Goal: Navigation & Orientation: Find specific page/section

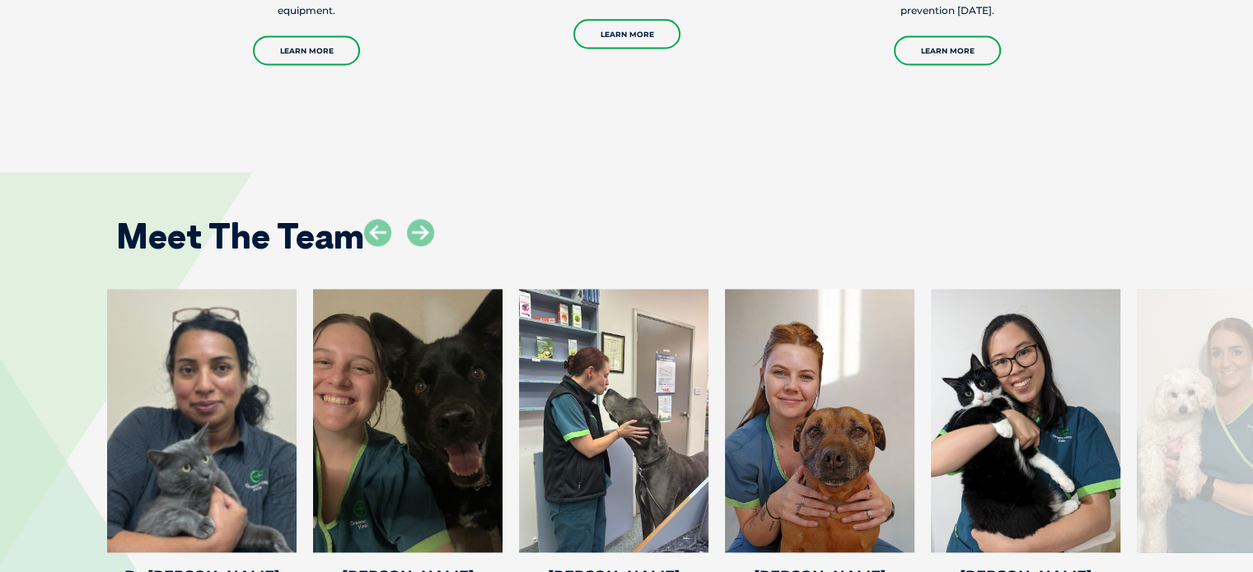
scroll to position [2461, 0]
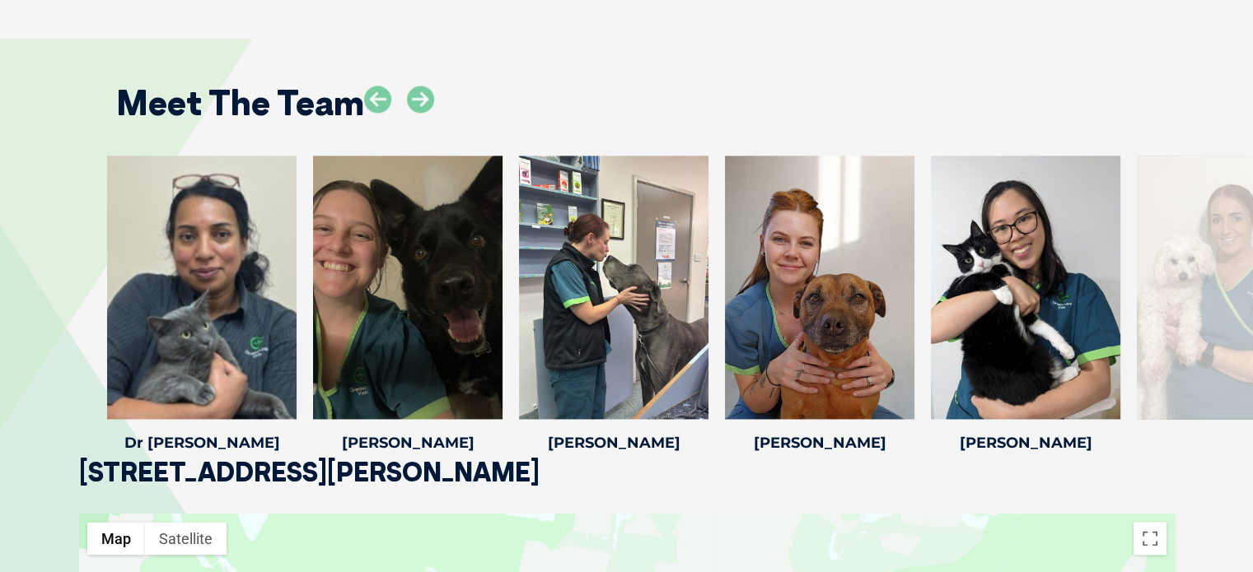
click at [1062, 77] on div "Meet The Team" at bounding box center [627, 97] width 1054 height 84
click at [426, 86] on icon at bounding box center [420, 99] width 27 height 27
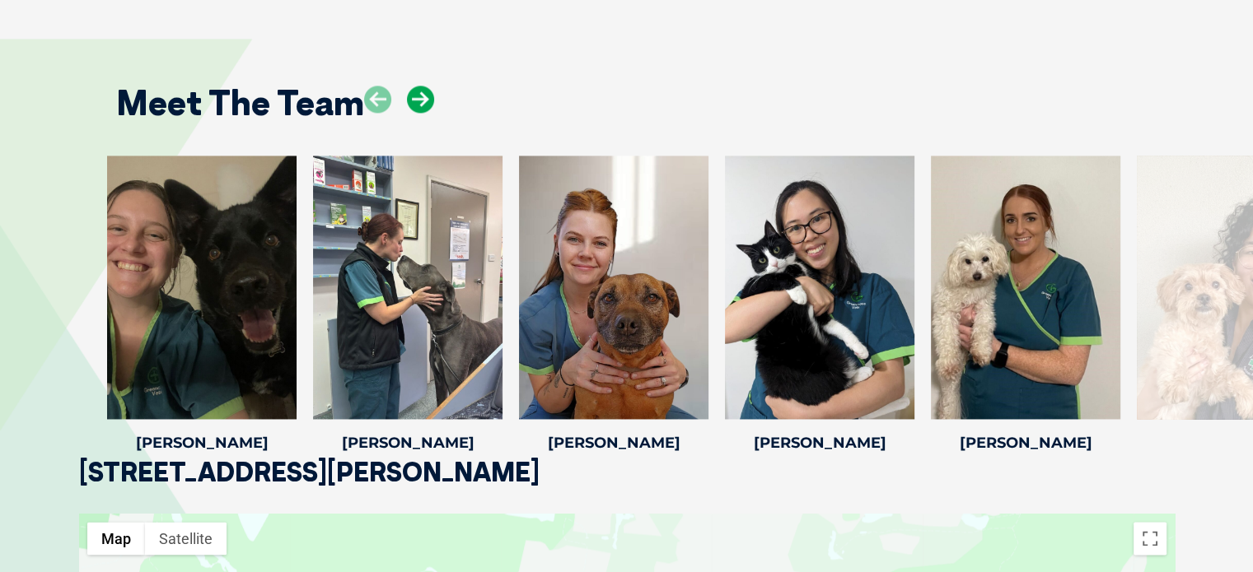
click at [426, 86] on icon at bounding box center [420, 99] width 27 height 27
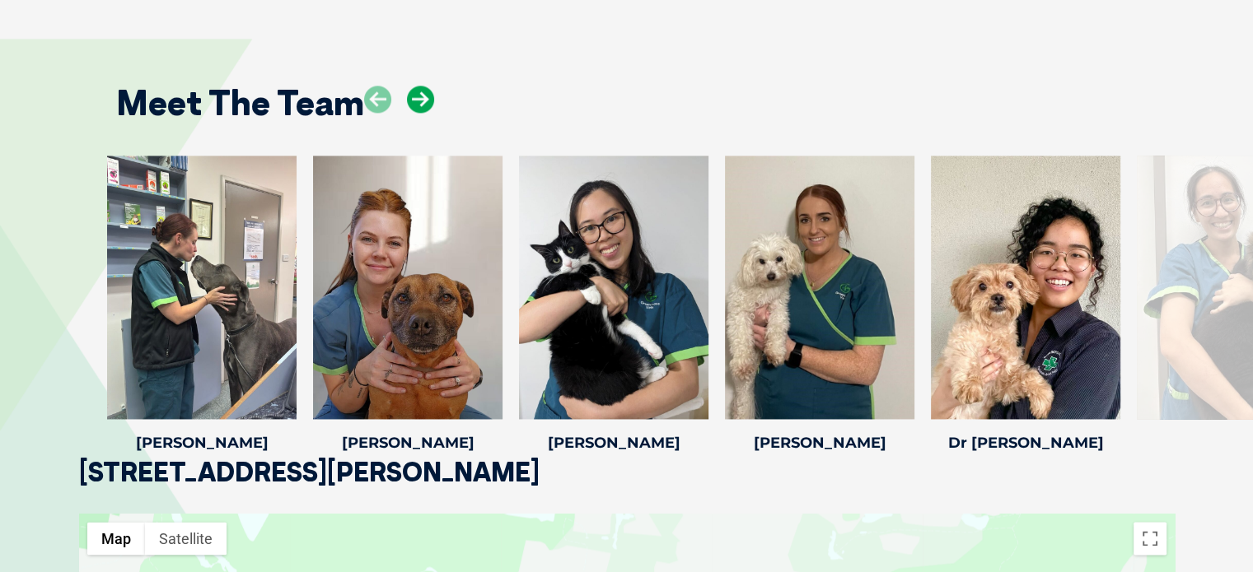
click at [426, 86] on icon at bounding box center [420, 99] width 27 height 27
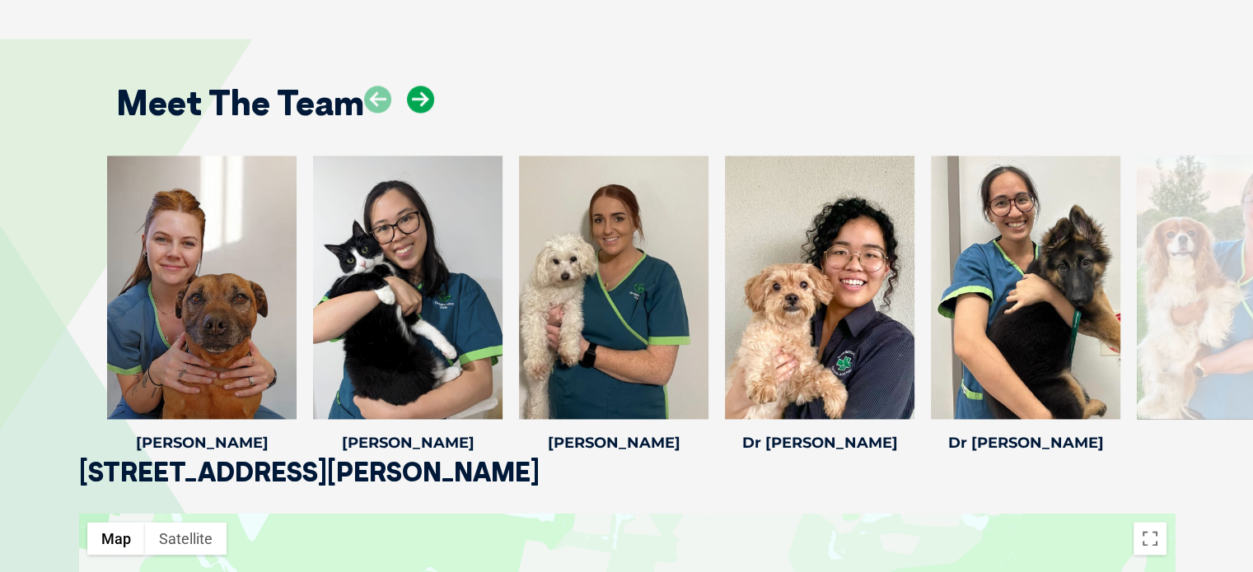
click at [426, 86] on icon at bounding box center [420, 99] width 27 height 27
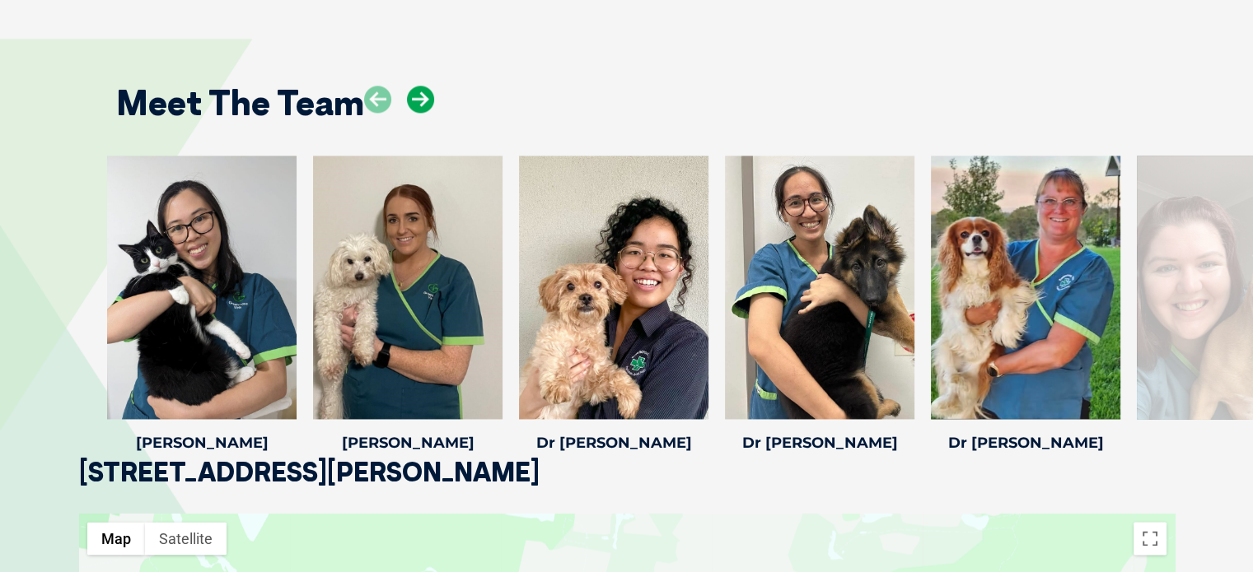
click at [426, 86] on icon at bounding box center [420, 99] width 27 height 27
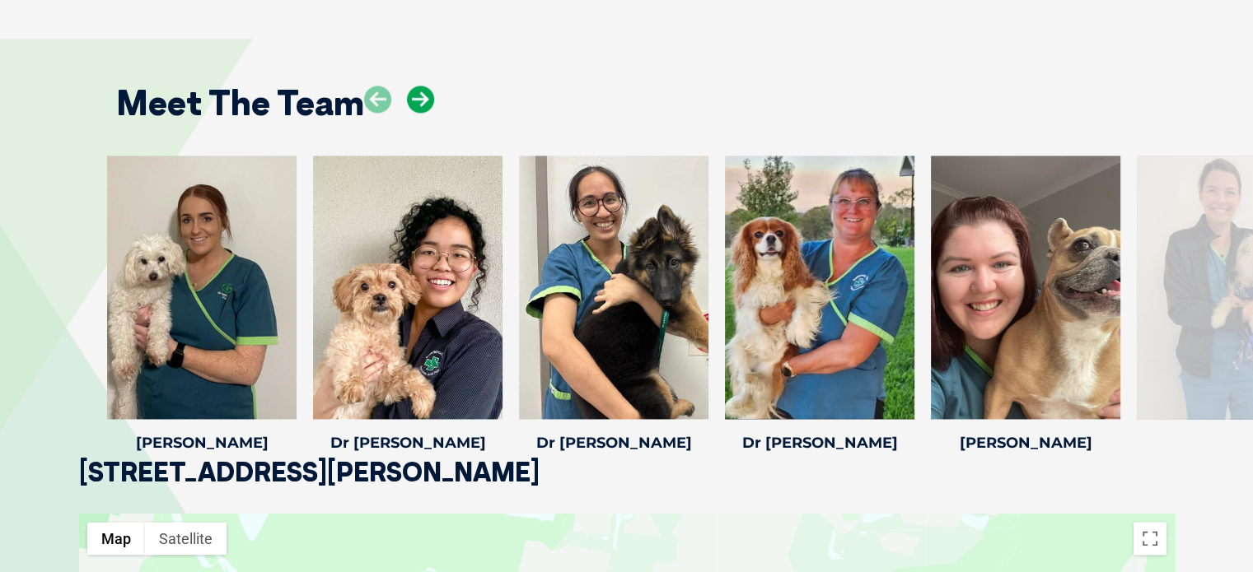
click at [426, 86] on icon at bounding box center [420, 99] width 27 height 27
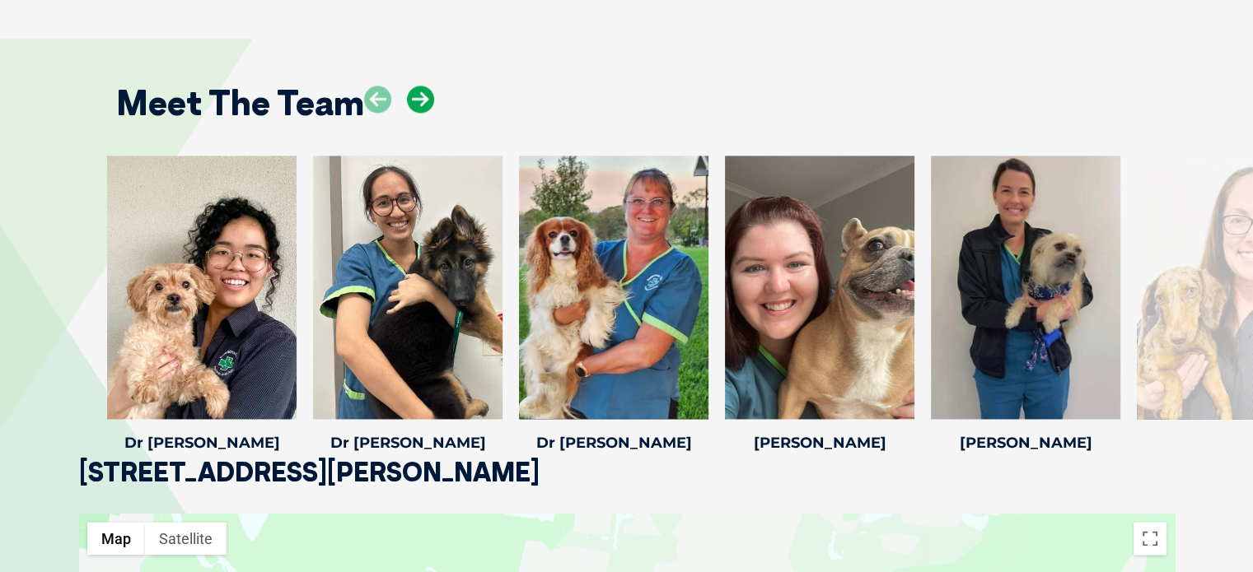
click at [426, 86] on icon at bounding box center [420, 99] width 27 height 27
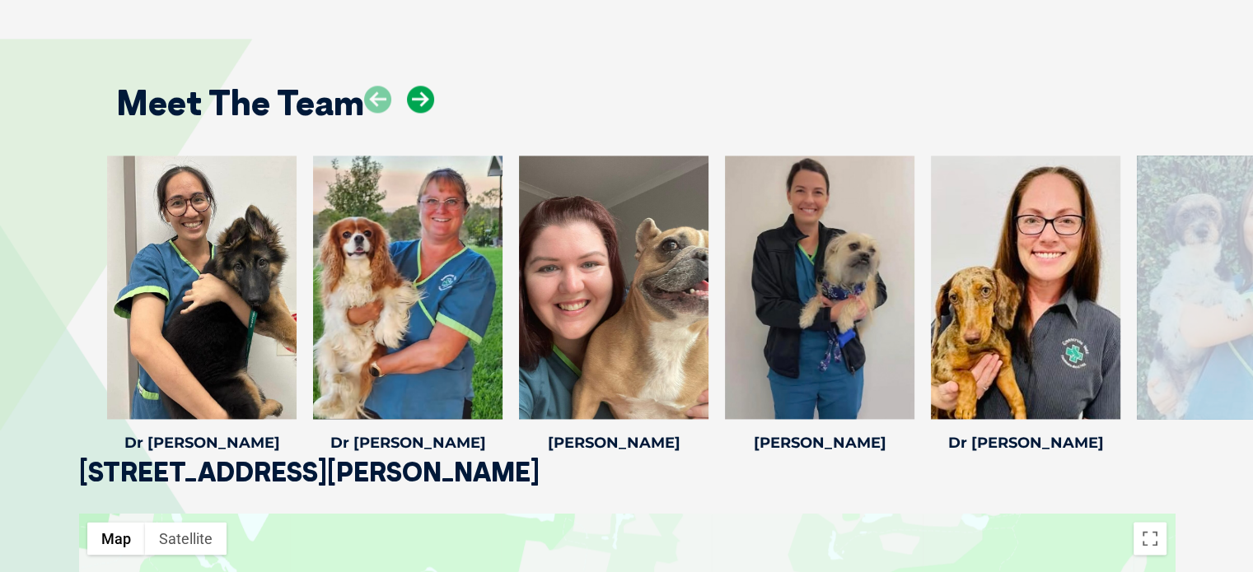
click at [426, 86] on icon at bounding box center [420, 99] width 27 height 27
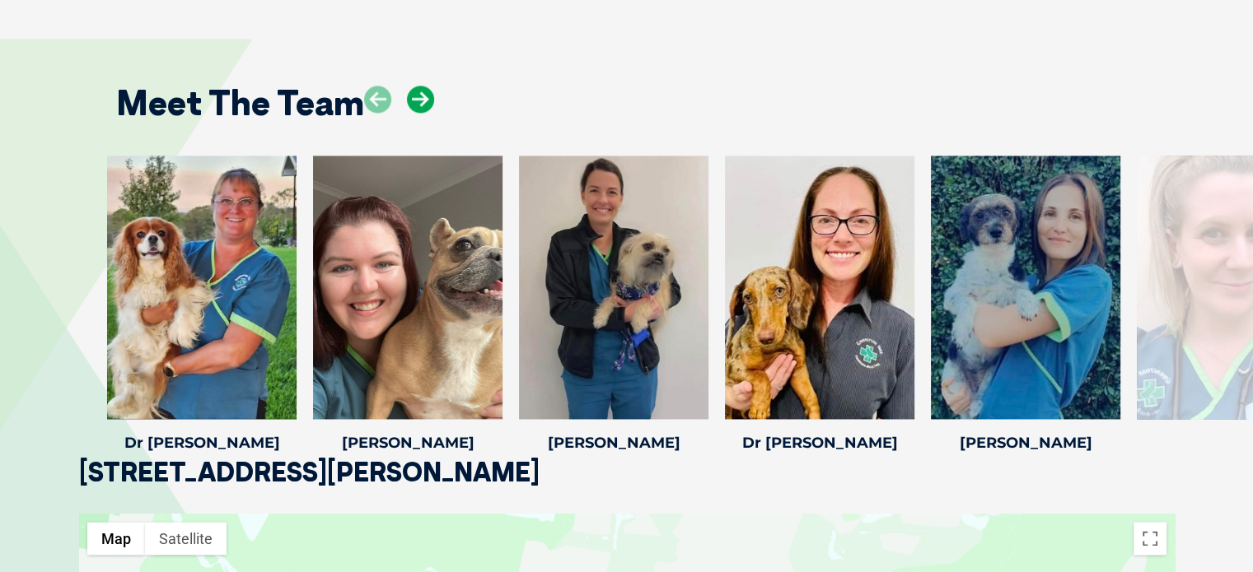
click at [426, 86] on icon at bounding box center [420, 99] width 27 height 27
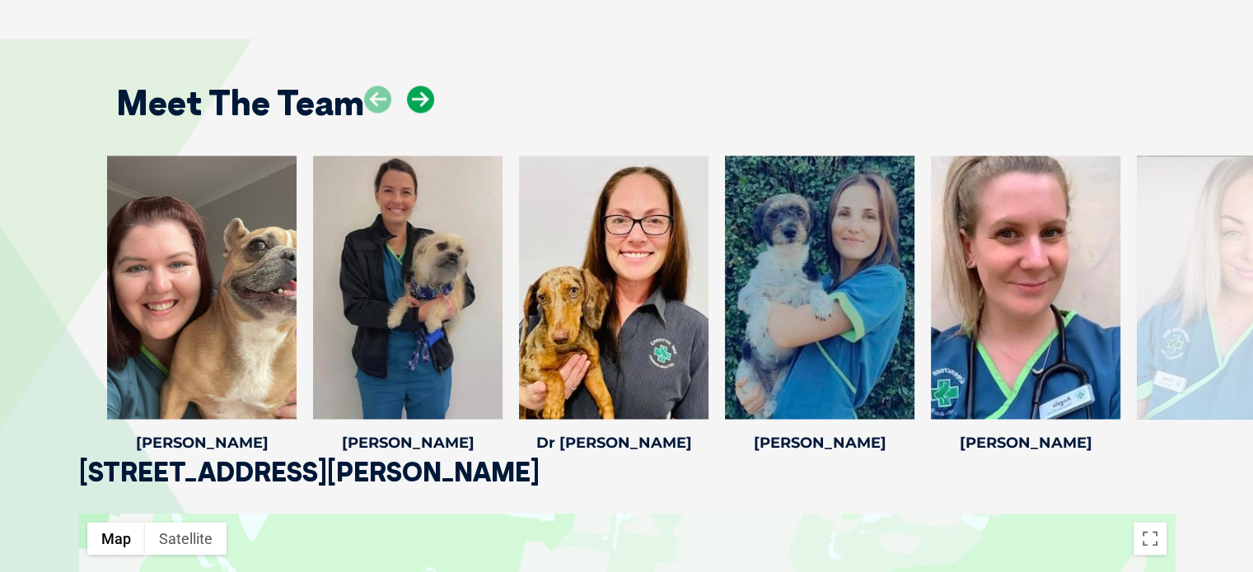
click at [426, 86] on icon at bounding box center [420, 99] width 27 height 27
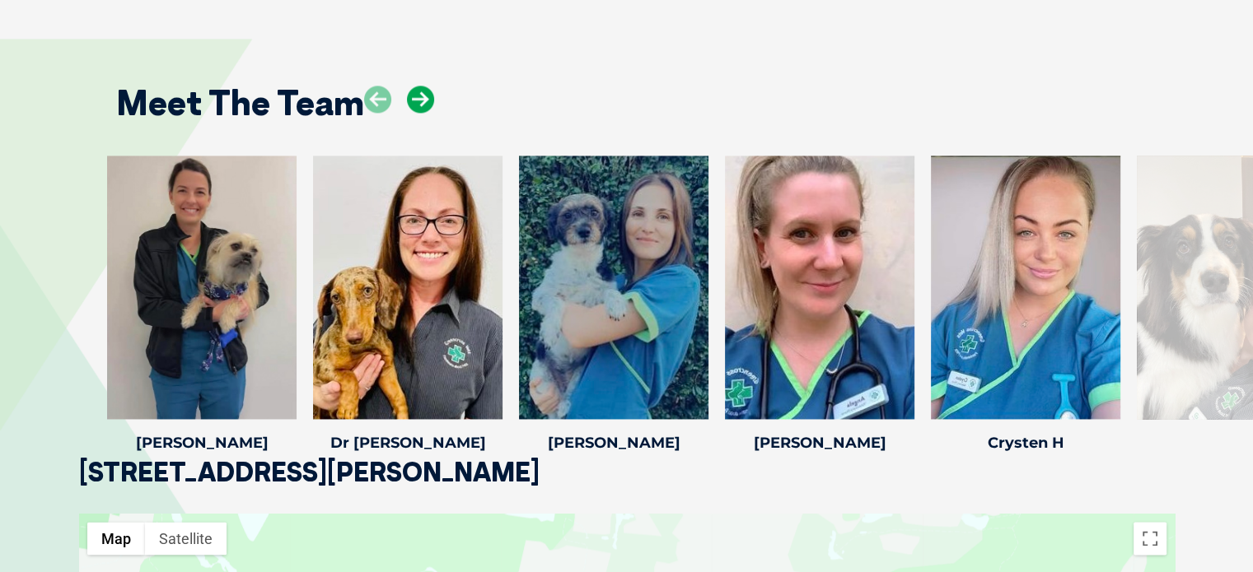
click at [426, 86] on icon at bounding box center [420, 99] width 27 height 27
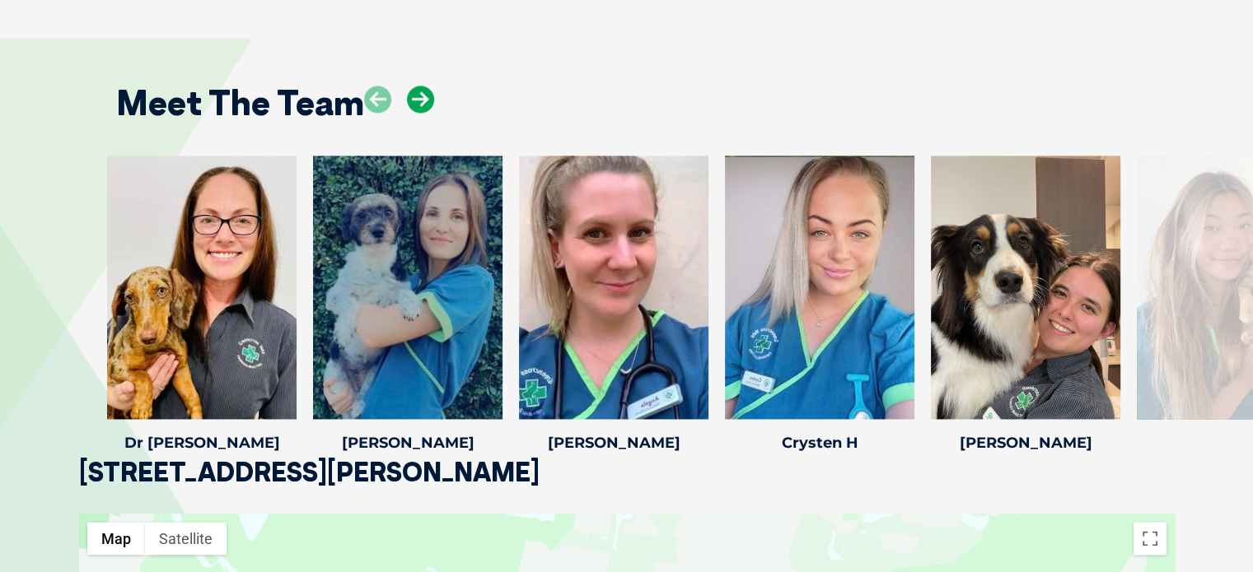
click at [426, 86] on icon at bounding box center [420, 99] width 27 height 27
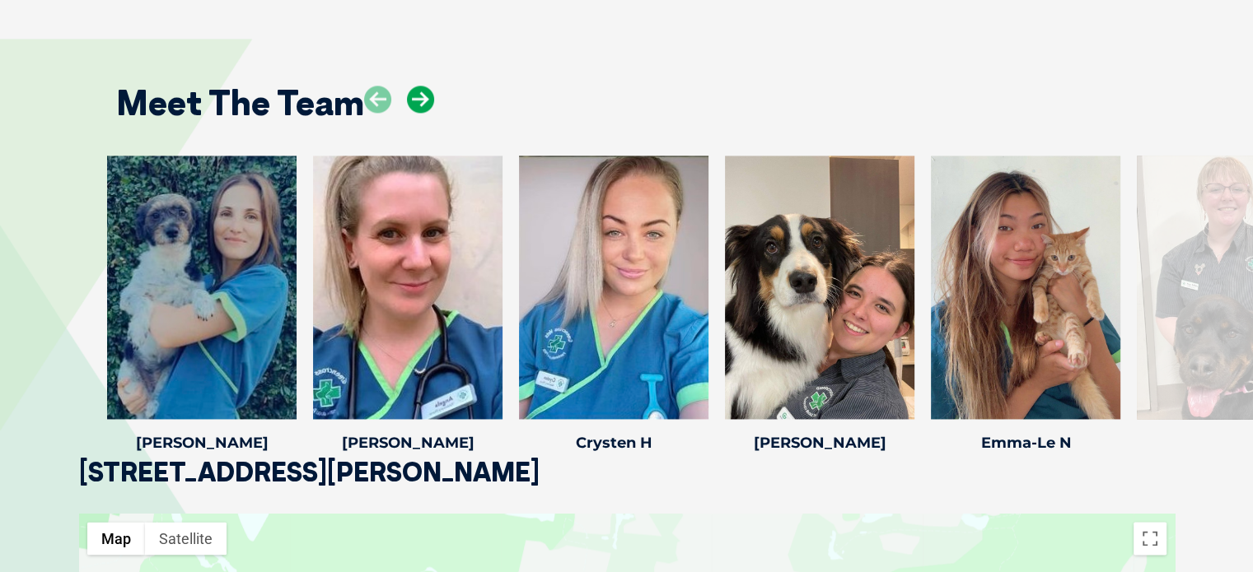
click at [426, 86] on icon at bounding box center [420, 99] width 27 height 27
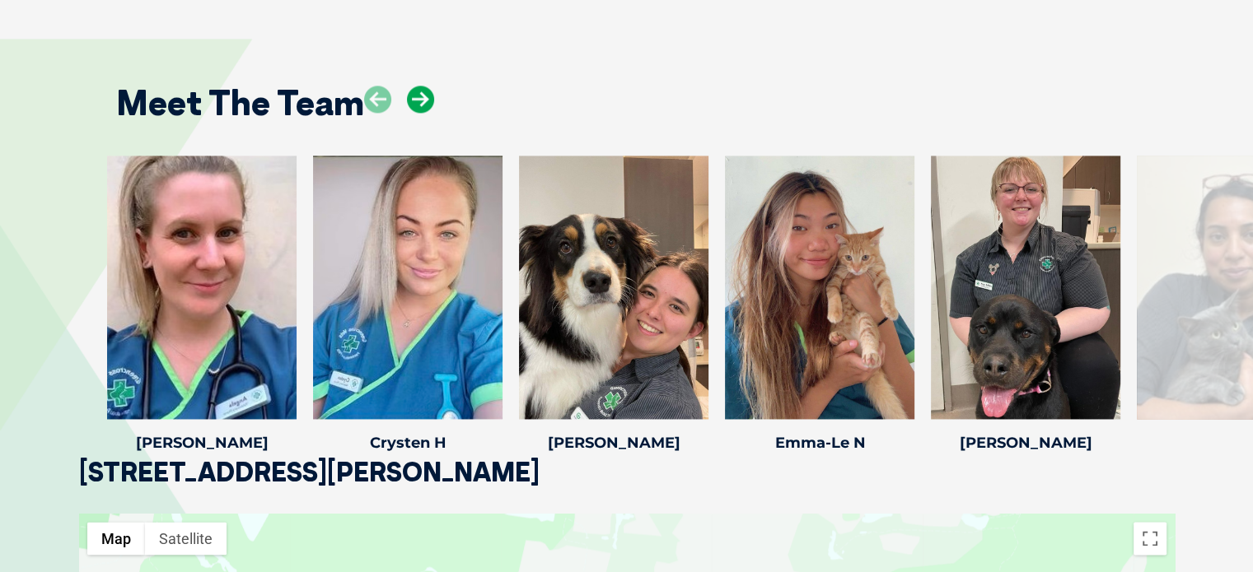
click at [426, 86] on icon at bounding box center [420, 99] width 27 height 27
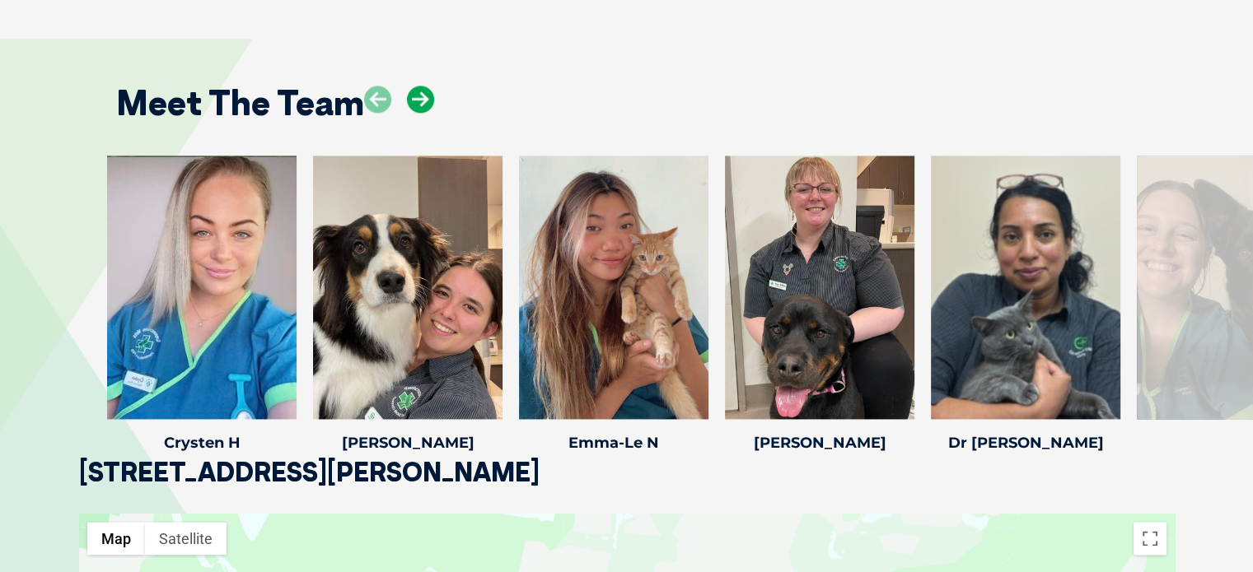
click at [426, 86] on icon at bounding box center [420, 99] width 27 height 27
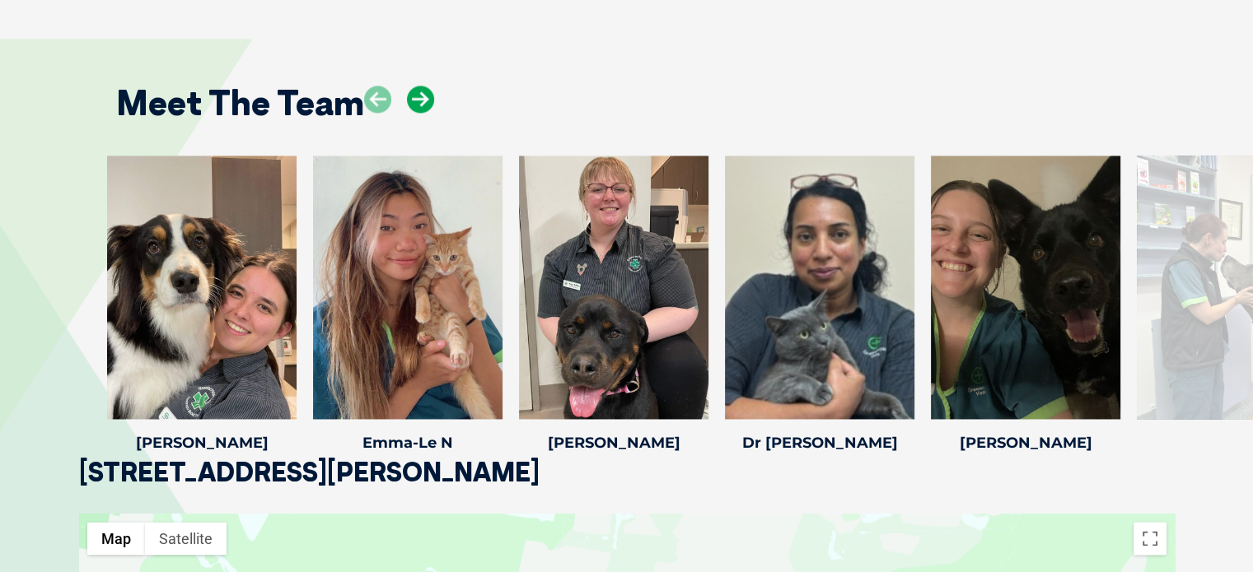
click at [426, 86] on icon at bounding box center [420, 99] width 27 height 27
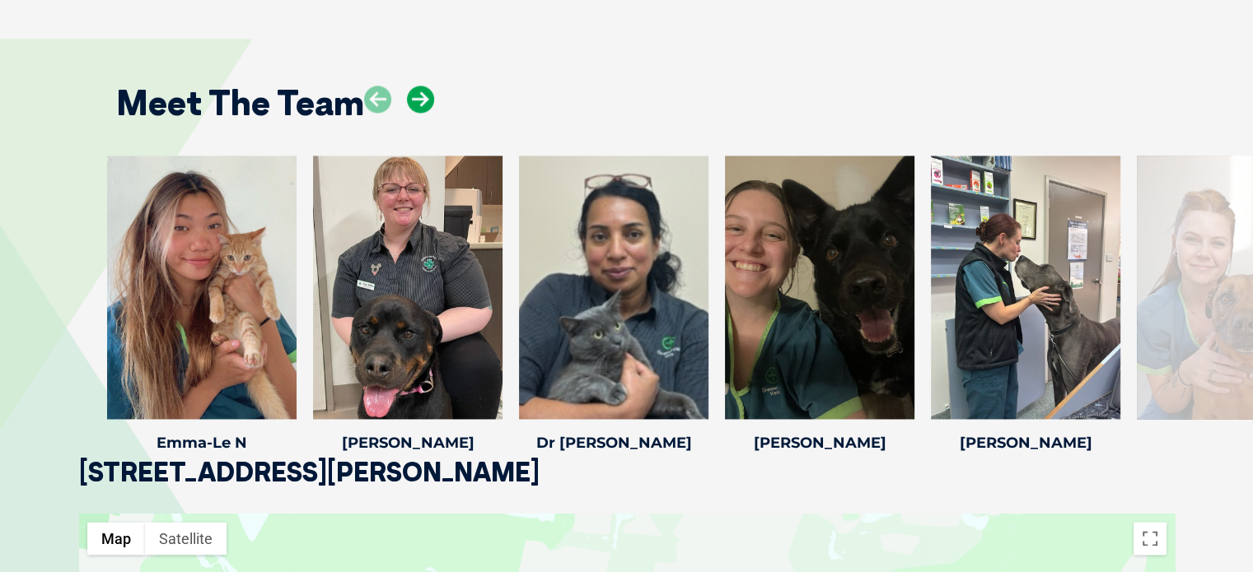
click at [426, 86] on icon at bounding box center [420, 99] width 27 height 27
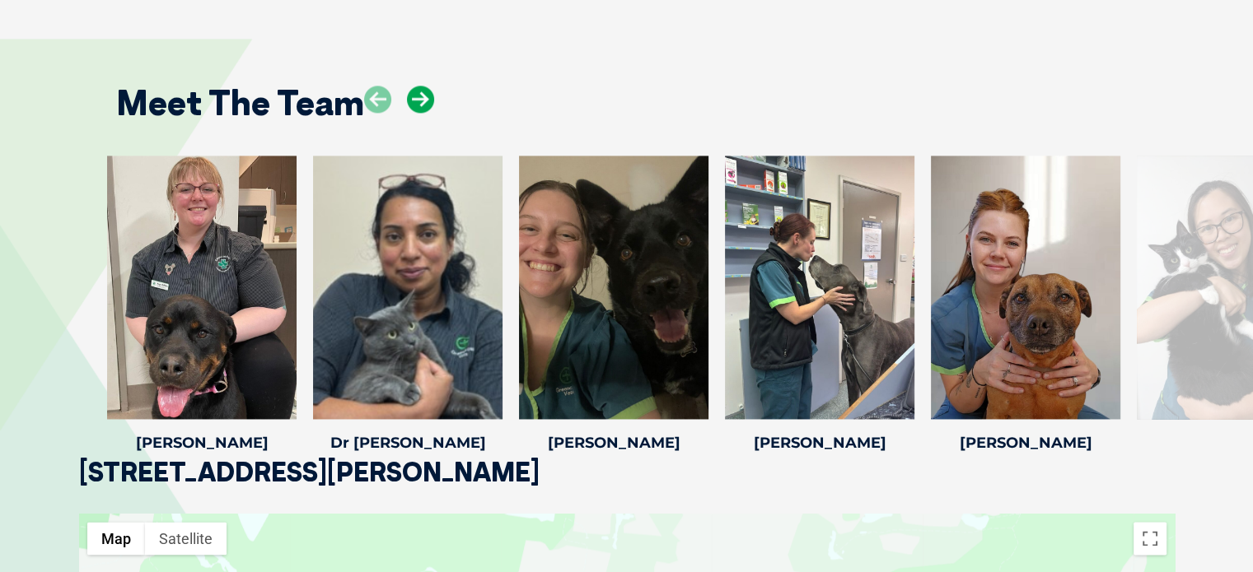
click at [426, 86] on icon at bounding box center [420, 99] width 27 height 27
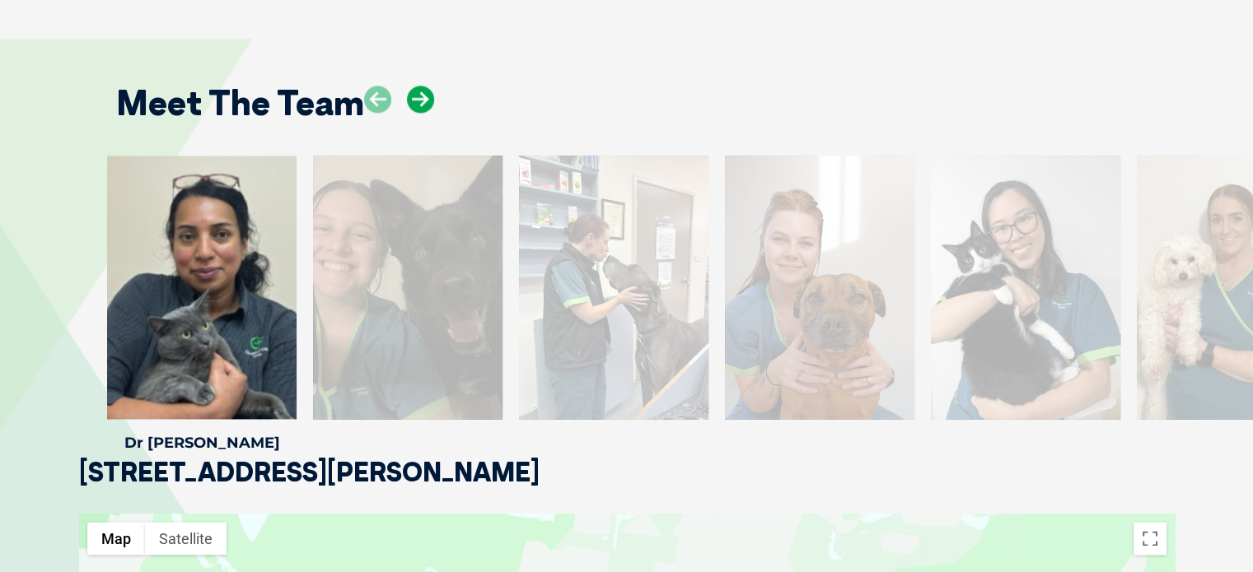
click at [426, 86] on icon at bounding box center [420, 99] width 27 height 27
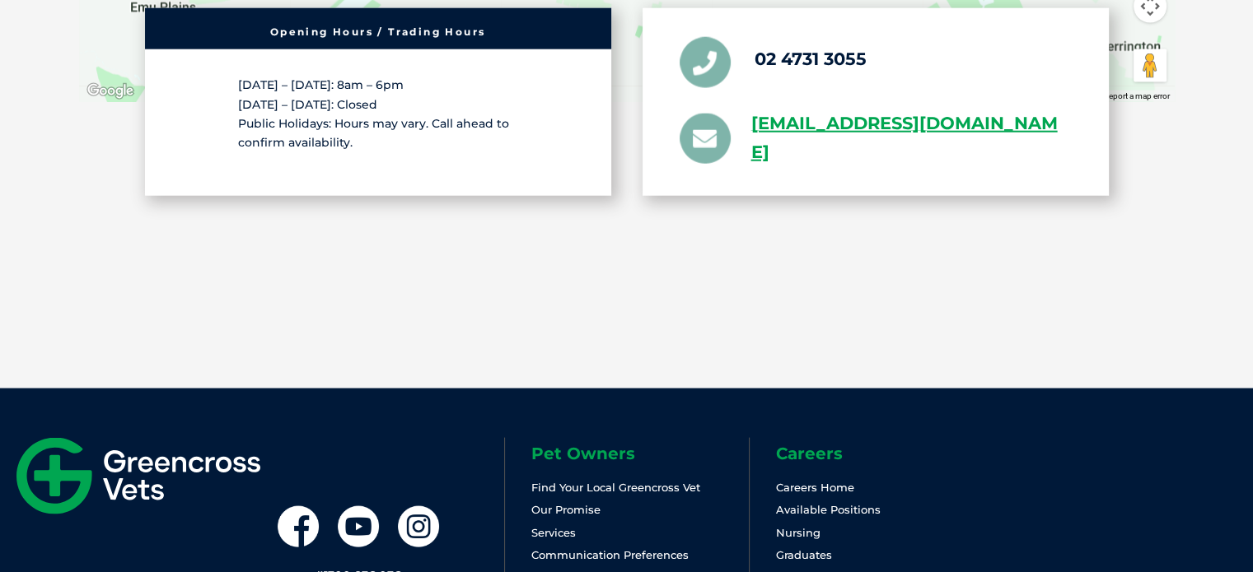
scroll to position [3443, 0]
